Goal: Task Accomplishment & Management: Manage account settings

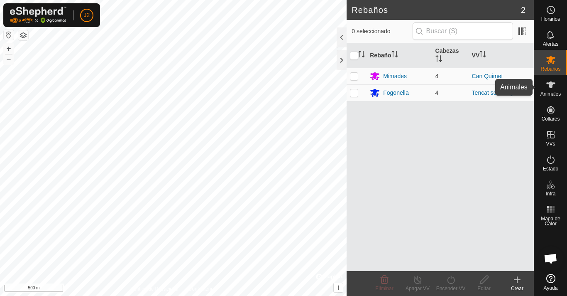
click at [547, 87] on icon at bounding box center [551, 85] width 10 height 10
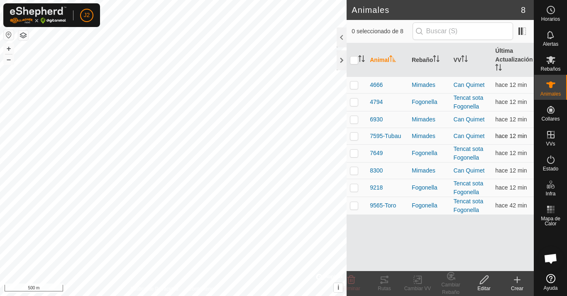
click at [356, 138] on p-checkbox at bounding box center [354, 135] width 8 height 7
click at [387, 287] on div "Rutas" at bounding box center [384, 287] width 33 height 7
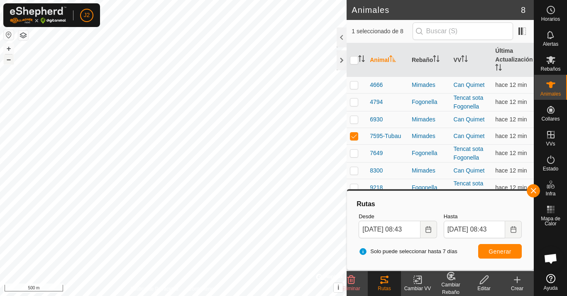
click at [10, 61] on button "–" at bounding box center [9, 59] width 10 height 10
click at [11, 47] on button "+" at bounding box center [9, 49] width 10 height 10
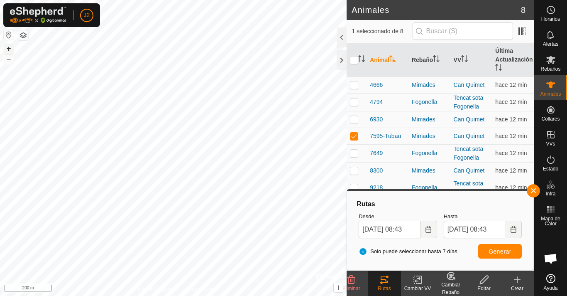
click at [11, 47] on button "+" at bounding box center [9, 49] width 10 height 10
click at [326, 0] on html "J2 Horarios Alertas Rebaños Animales Collares VVs Estado Infra Mapa de Calor Ay…" at bounding box center [283, 148] width 567 height 296
click at [393, 12] on div "Animales 8 1 seleccionado de 8 Animal Rebaño VV Última Actualización 4666 Mimad…" at bounding box center [267, 148] width 534 height 296
click at [9, 47] on button "+" at bounding box center [9, 49] width 10 height 10
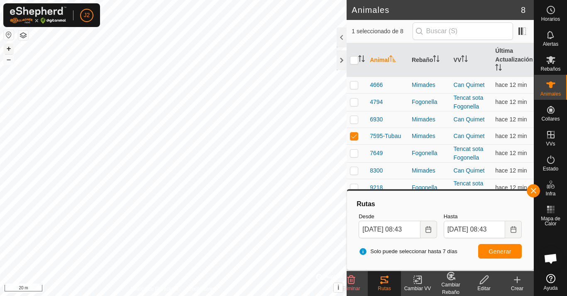
click at [9, 47] on button "+" at bounding box center [9, 49] width 10 height 10
click at [355, 138] on p-checkbox at bounding box center [354, 135] width 8 height 7
checkbox input "false"
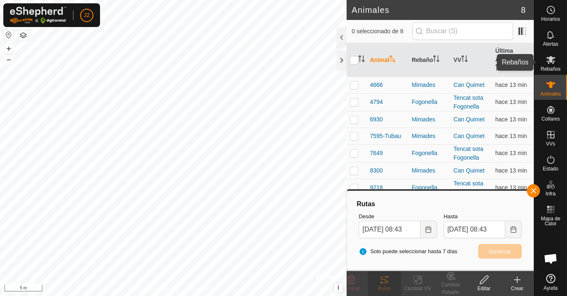
click at [557, 62] on es-mob-svg-icon at bounding box center [551, 59] width 15 height 13
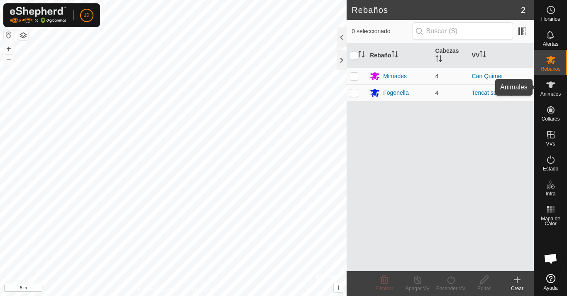
click at [552, 90] on es-animals-svg-icon at bounding box center [551, 84] width 15 height 13
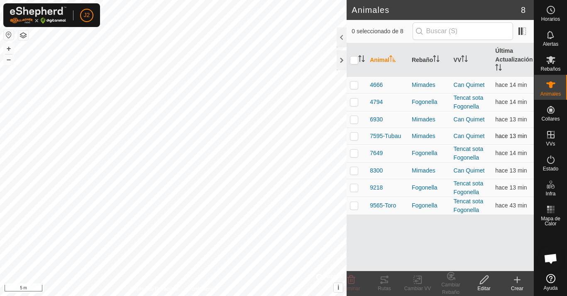
click at [355, 134] on p-checkbox at bounding box center [354, 135] width 8 height 7
checkbox input "true"
click at [481, 282] on icon at bounding box center [484, 279] width 10 height 10
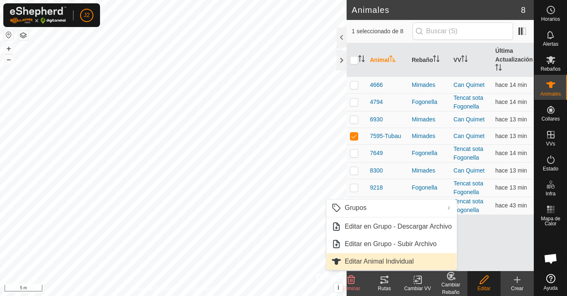
click at [401, 257] on span "Editar Animal Individual" at bounding box center [379, 261] width 69 height 10
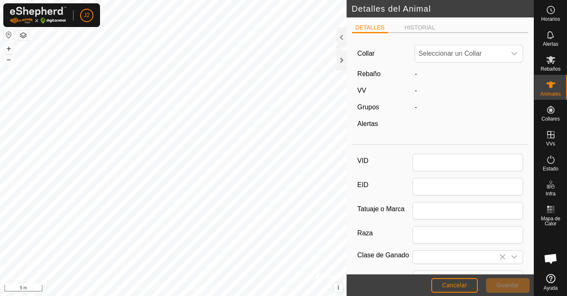
type input "7595-Tubau"
type input "[PERSON_NAME] dels Pirineus"
type input "0"
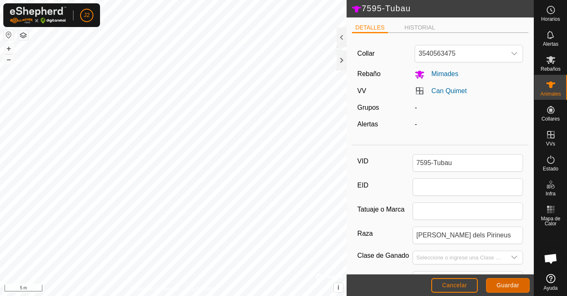
click at [506, 285] on span "Guardar" at bounding box center [508, 285] width 23 height 7
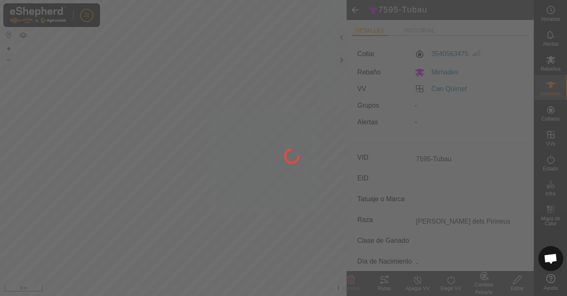
type input "-"
type input "0 kg"
type input "-"
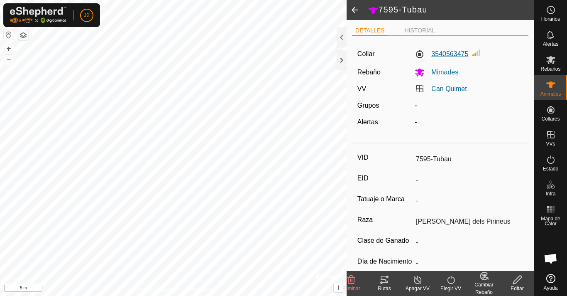
click at [463, 54] on label "3540563475" at bounding box center [442, 54] width 54 height 10
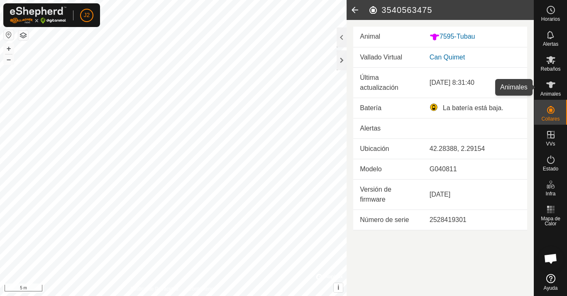
click at [554, 77] on div "Animales" at bounding box center [550, 87] width 33 height 25
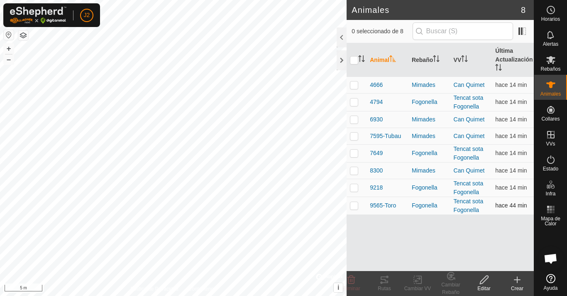
click at [353, 204] on p-checkbox at bounding box center [354, 205] width 8 height 7
checkbox input "true"
click at [379, 279] on tracks-svg-icon at bounding box center [384, 279] width 33 height 10
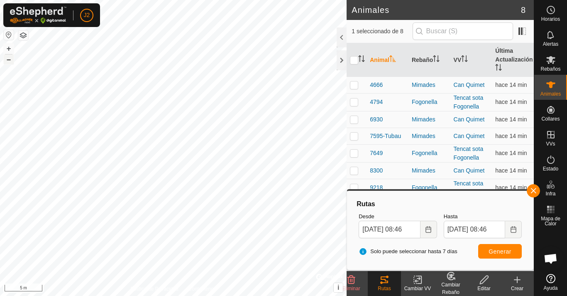
click at [10, 62] on button "–" at bounding box center [9, 59] width 10 height 10
click at [106, 0] on html "J2 Horarios Alertas Rebaños Animales Collares VVs Estado Infra Mapa de Calor Ay…" at bounding box center [283, 148] width 567 height 296
click at [369, 164] on div "Animales 8 1 seleccionado de 8 Animal Rebaño VV Última Actualización 4666 Mimad…" at bounding box center [267, 148] width 534 height 296
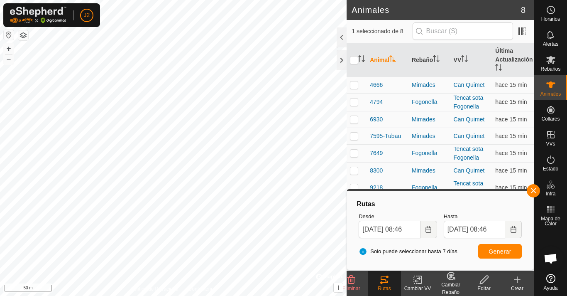
click at [350, 103] on p-checkbox at bounding box center [354, 101] width 8 height 7
checkbox input "true"
click at [553, 67] on span "Rebaños" at bounding box center [551, 68] width 20 height 5
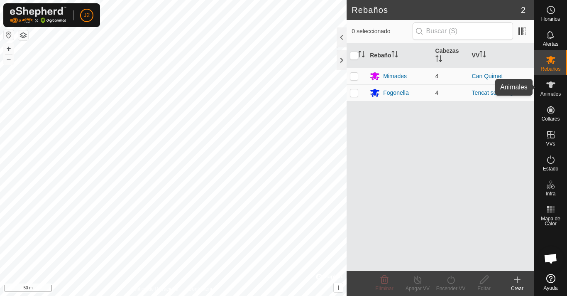
click at [552, 87] on icon at bounding box center [550, 84] width 9 height 7
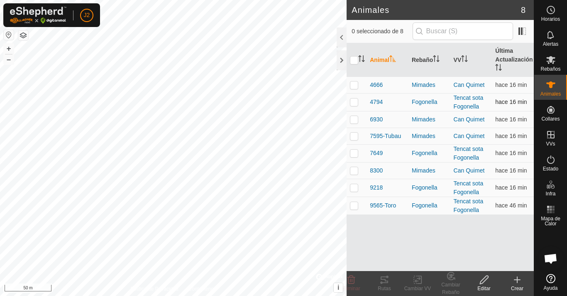
click at [350, 100] on p-checkbox at bounding box center [354, 101] width 8 height 7
click at [381, 281] on icon at bounding box center [385, 279] width 10 height 10
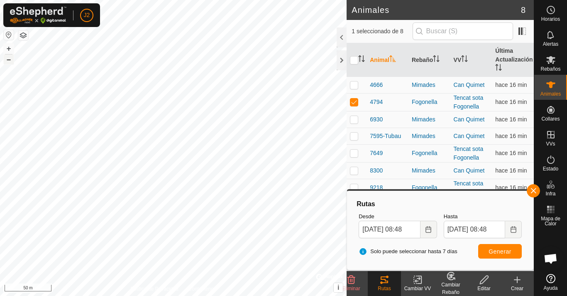
click at [8, 62] on button "–" at bounding box center [9, 59] width 10 height 10
click at [347, 235] on body "J2 Horarios Alertas Rebaños Animales Collares VVs Estado Infra Mapa de Calor Ay…" at bounding box center [283, 148] width 567 height 296
click at [9, 48] on button "+" at bounding box center [9, 49] width 10 height 10
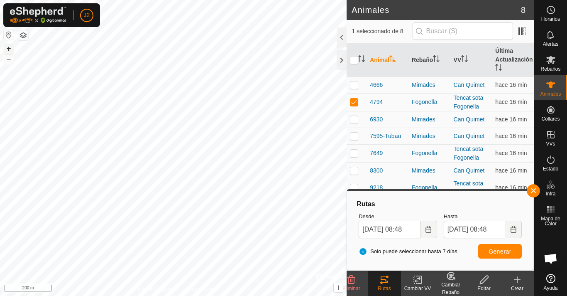
click at [9, 48] on button "+" at bounding box center [9, 49] width 10 height 10
checkbox input "false"
checkbox input "true"
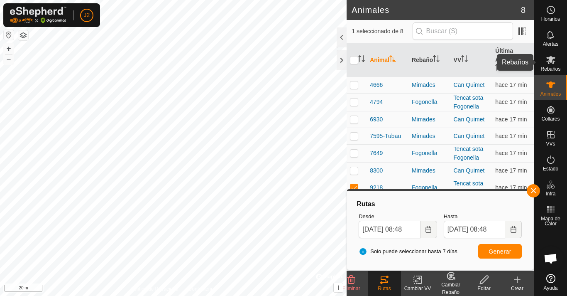
click at [555, 61] on icon at bounding box center [550, 60] width 9 height 8
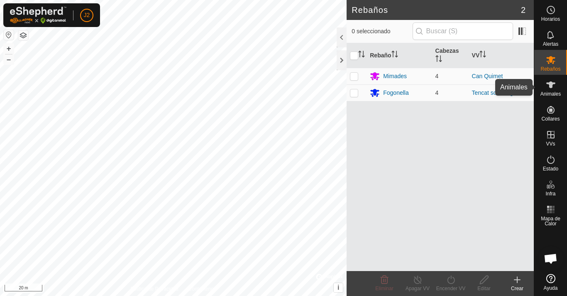
click at [549, 90] on es-animals-svg-icon at bounding box center [551, 84] width 15 height 13
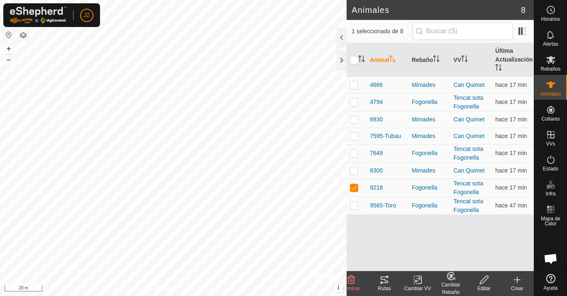
click at [382, 279] on icon at bounding box center [384, 279] width 7 height 7
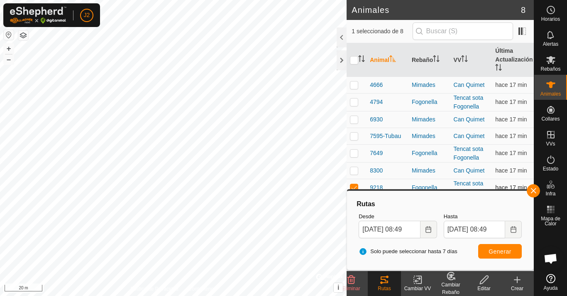
click at [355, 189] on p-checkbox at bounding box center [354, 187] width 8 height 7
checkbox input "false"
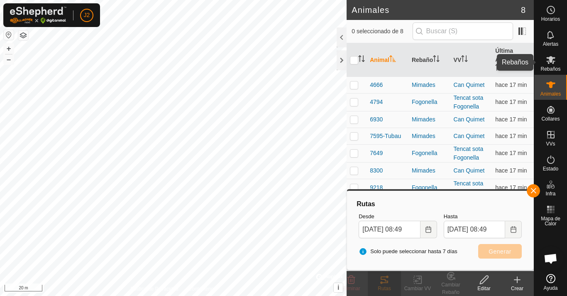
click at [549, 65] on es-mob-svg-icon at bounding box center [551, 59] width 15 height 13
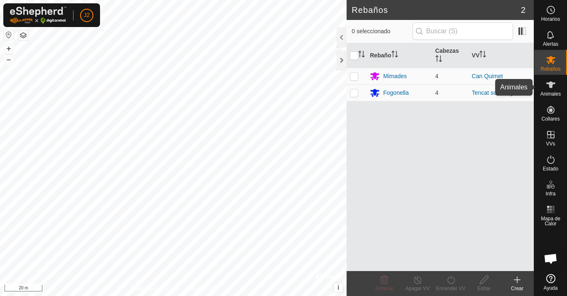
click at [549, 87] on icon at bounding box center [551, 85] width 10 height 10
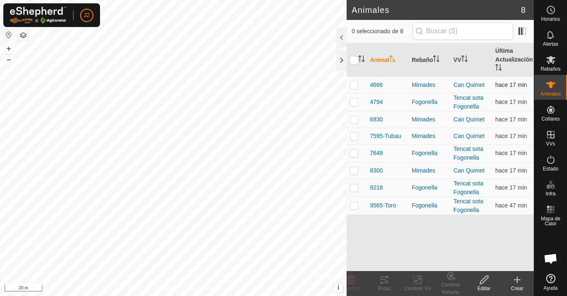
click at [354, 84] on p-checkbox at bounding box center [354, 84] width 8 height 7
checkbox input "true"
click at [381, 285] on div "Rutas" at bounding box center [384, 287] width 33 height 7
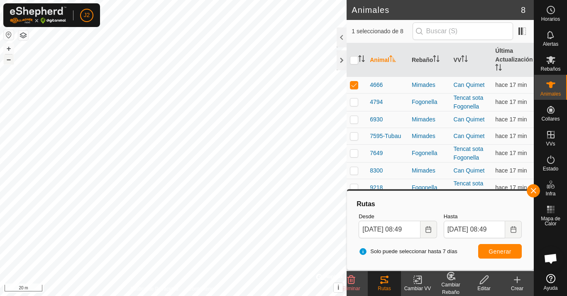
click at [10, 60] on button "–" at bounding box center [9, 59] width 10 height 10
click at [368, 135] on div "Animales 8 1 seleccionado de 8 Animal Rebaño VV Última Actualización 4666 Mimad…" at bounding box center [267, 148] width 534 height 296
click at [9, 48] on button "+" at bounding box center [9, 49] width 10 height 10
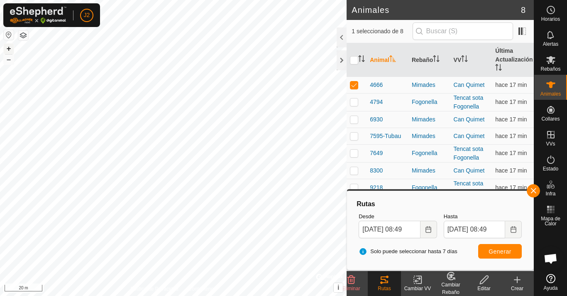
click at [5, 49] on button "+" at bounding box center [9, 49] width 10 height 10
